Goal: Use online tool/utility: Use online tool/utility

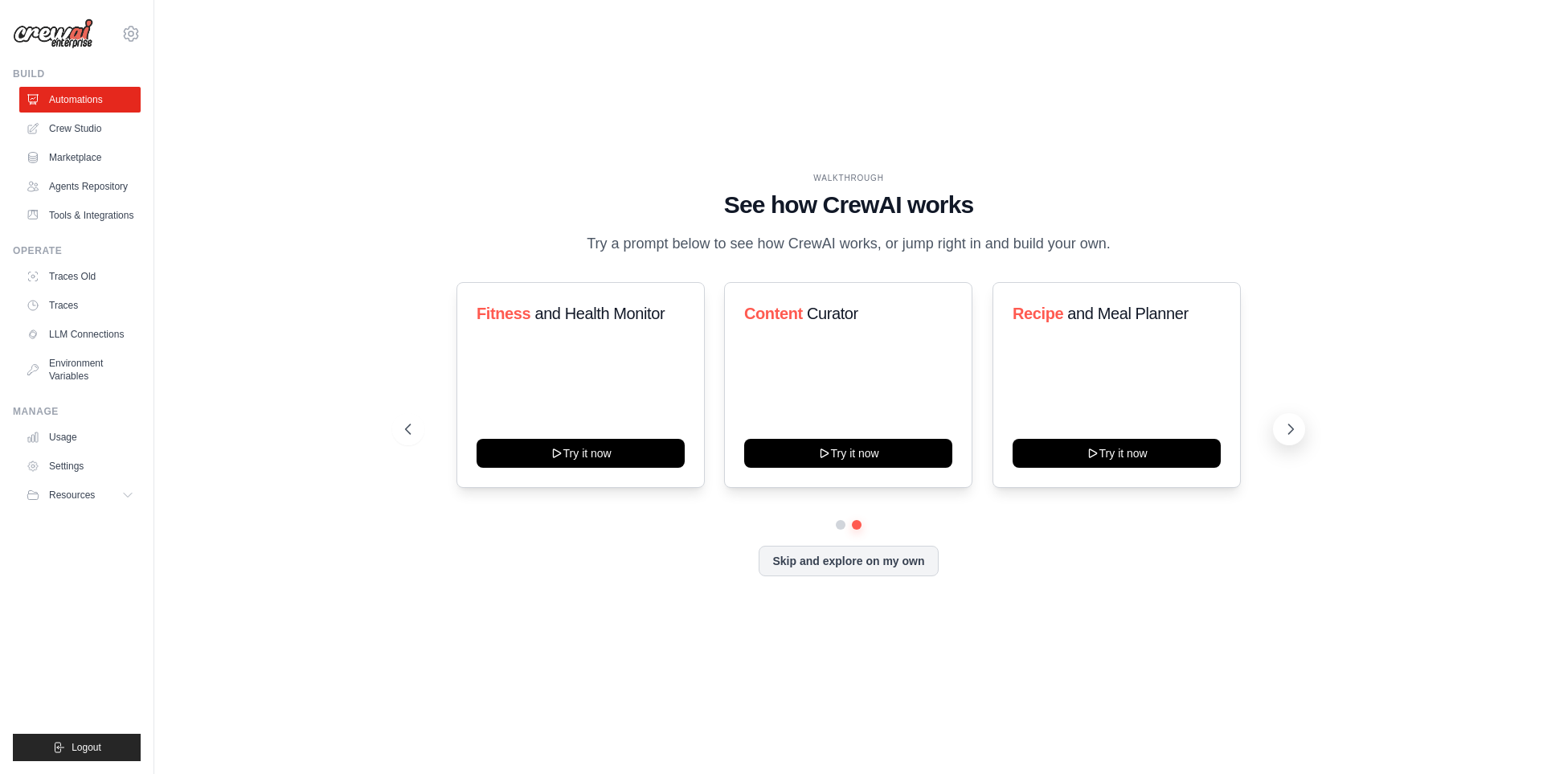
click at [1286, 432] on icon at bounding box center [1291, 429] width 16 height 16
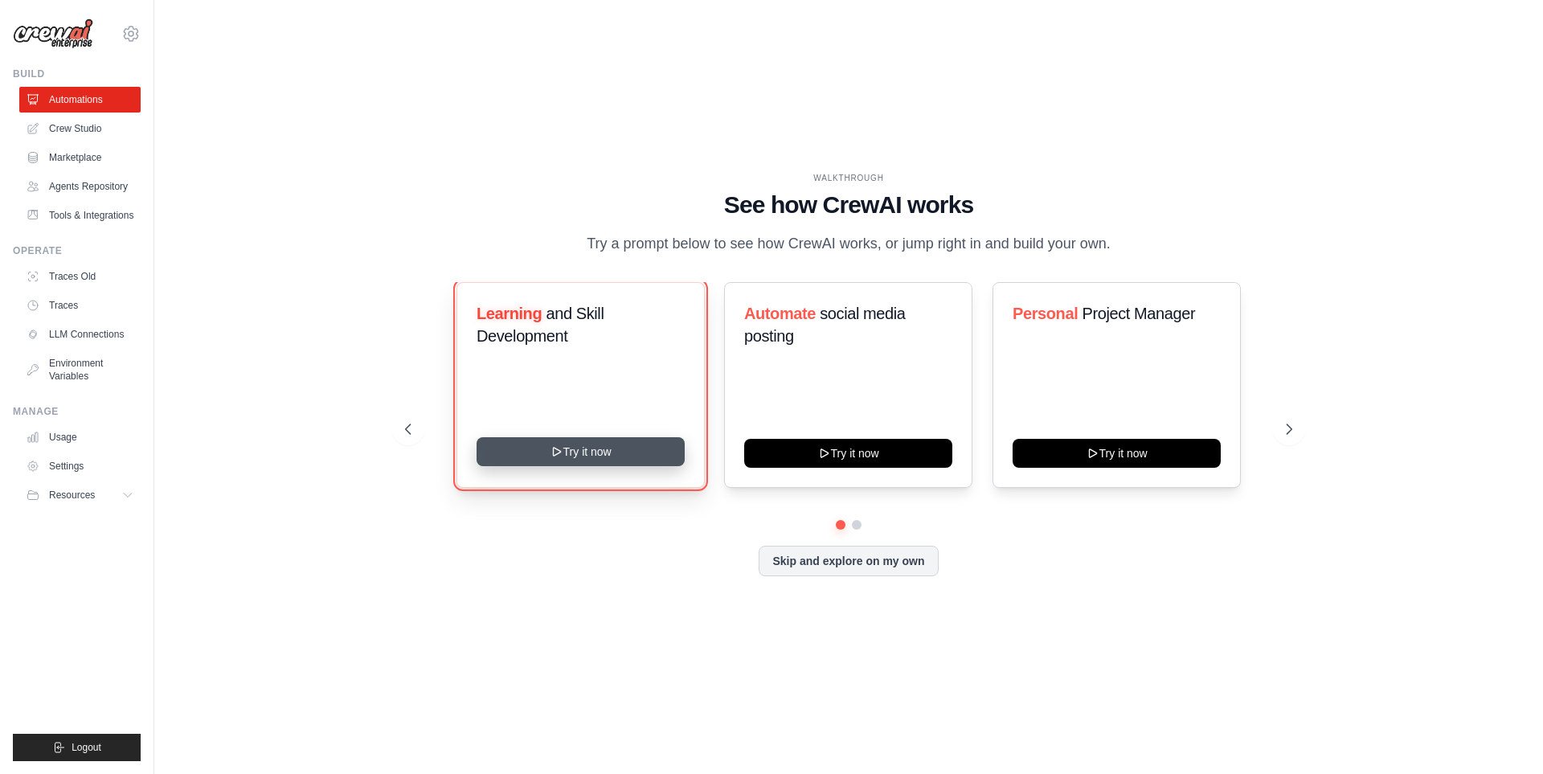
click at [552, 451] on icon at bounding box center [557, 451] width 13 height 13
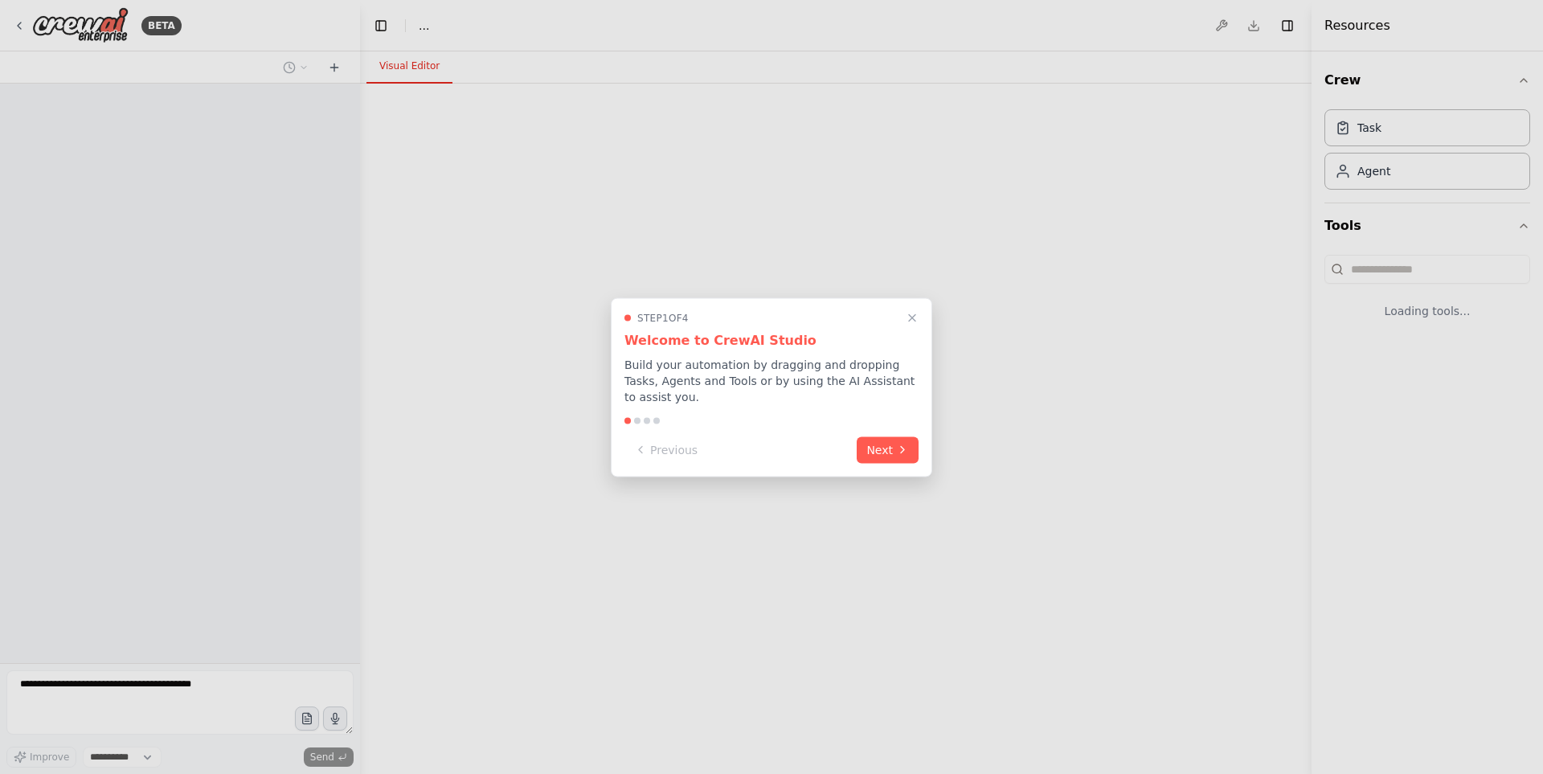
select select "****"
